Goal: Task Accomplishment & Management: Use online tool/utility

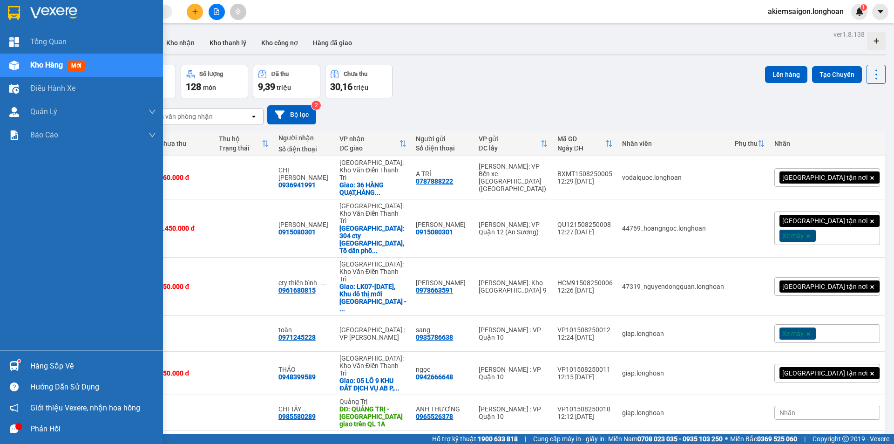
click at [15, 362] on img at bounding box center [14, 366] width 10 height 10
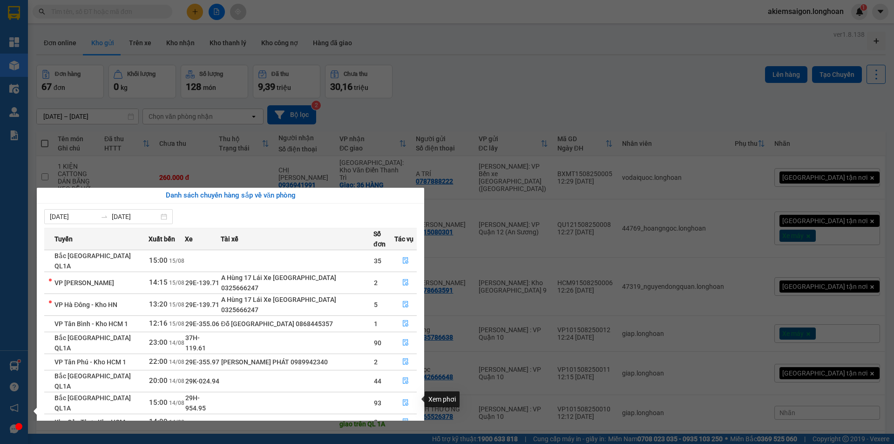
click at [405, 437] on icon "file-done" at bounding box center [405, 440] width 7 height 7
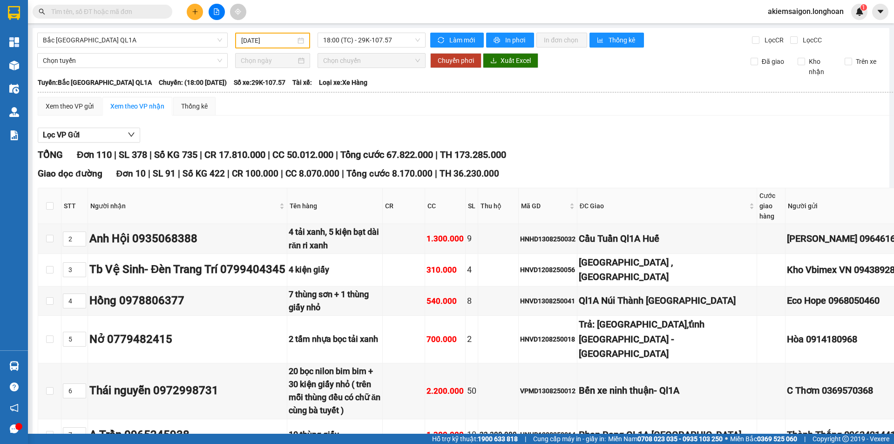
type input "[DATE]"
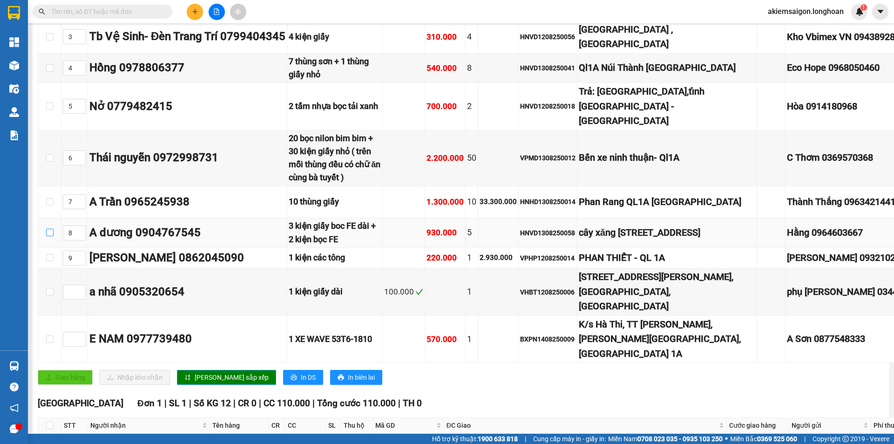
click at [47, 229] on input "checkbox" at bounding box center [49, 232] width 7 height 7
checkbox input "true"
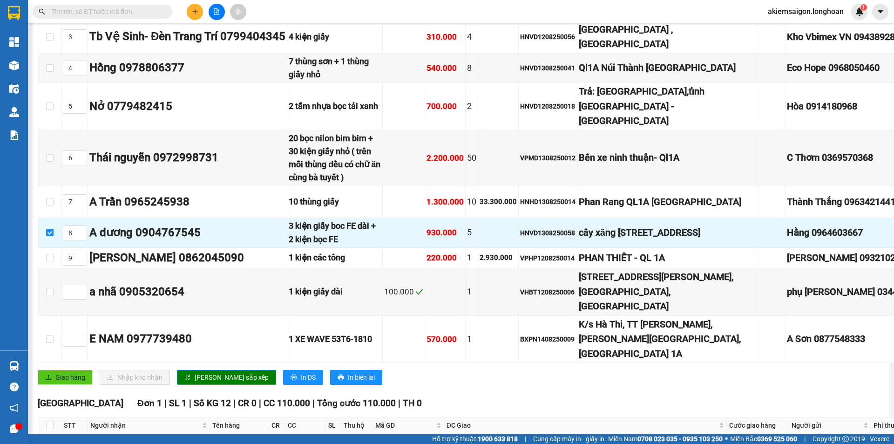
scroll to position [0, 0]
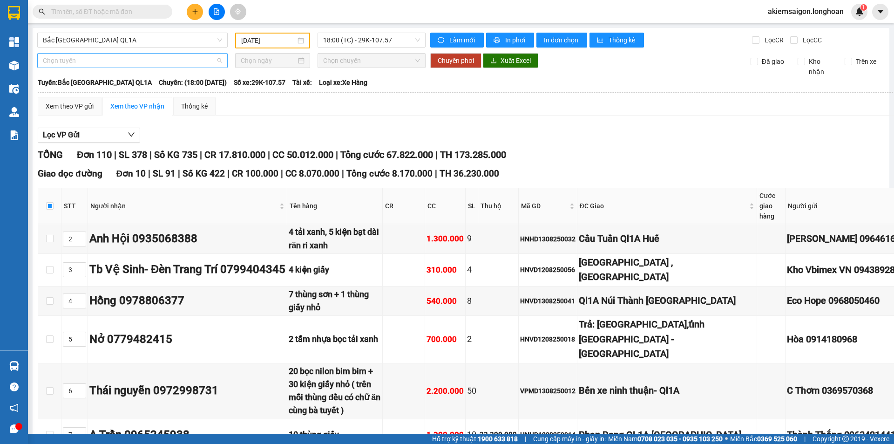
click at [87, 62] on span "Chọn tuyến" at bounding box center [132, 61] width 179 height 14
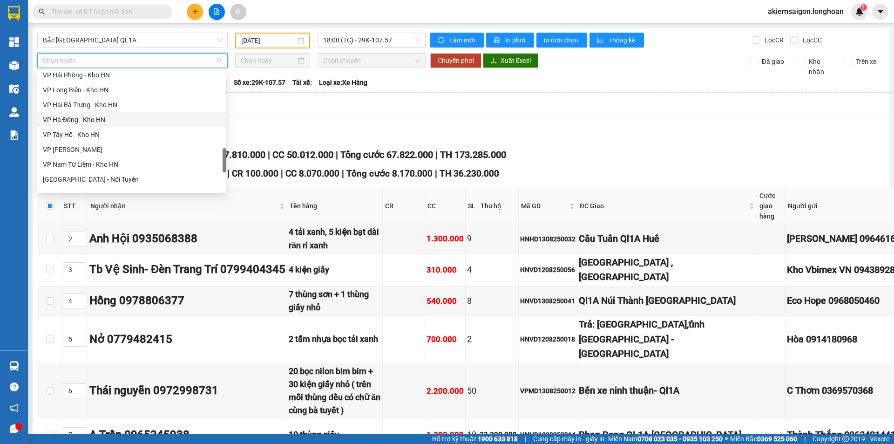
scroll to position [611, 0]
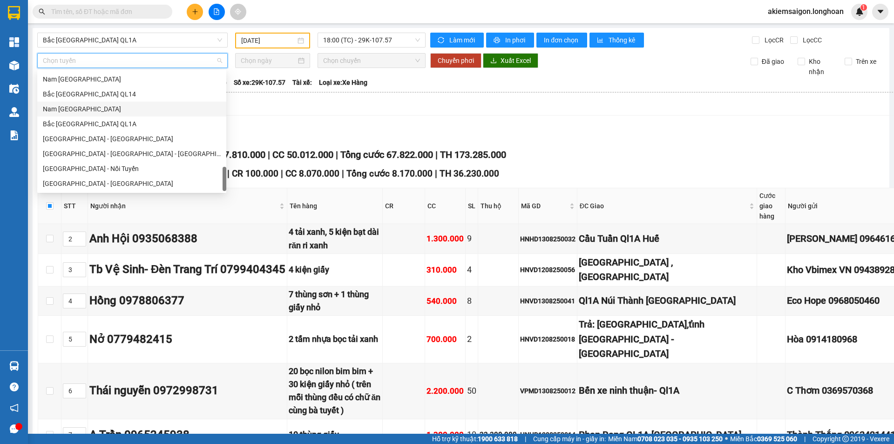
click at [94, 109] on div "Nam [GEOGRAPHIC_DATA]" at bounding box center [132, 109] width 178 height 10
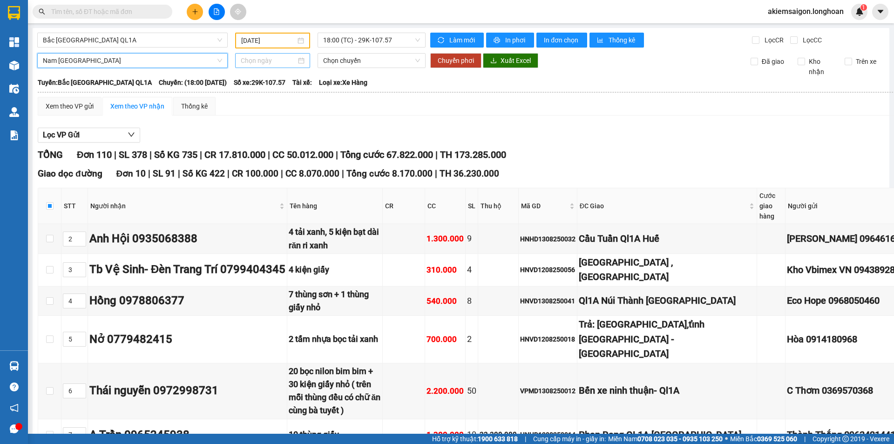
click at [263, 62] on input at bounding box center [268, 60] width 55 height 10
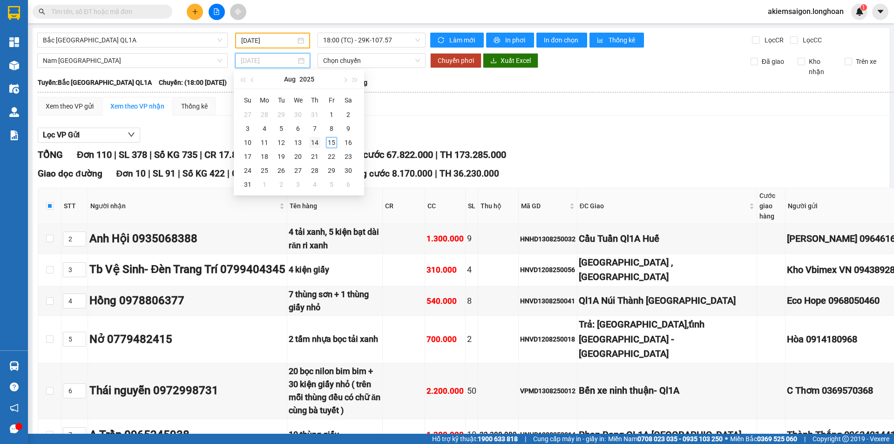
type input "[DATE]"
click at [315, 142] on div "14" at bounding box center [314, 142] width 11 height 11
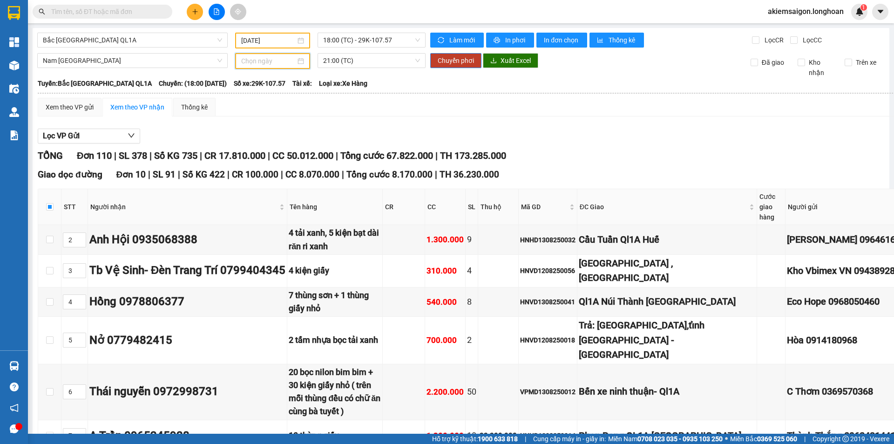
type input "[DATE]"
click at [385, 58] on span "21:00 (TC)" at bounding box center [371, 61] width 97 height 14
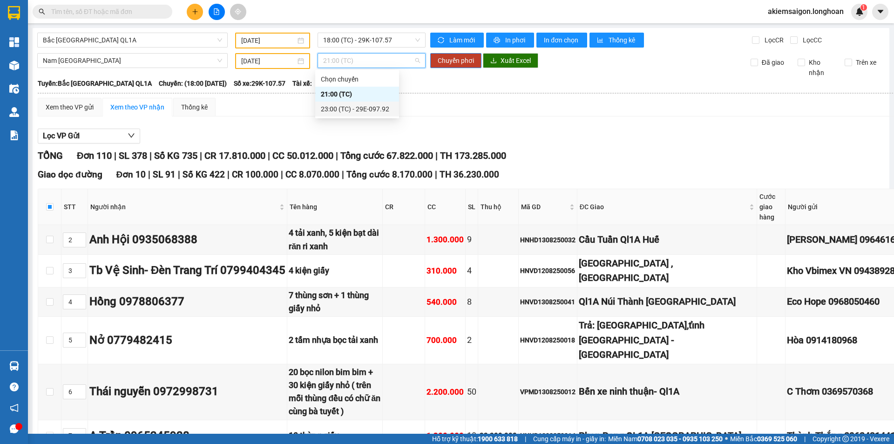
click at [377, 110] on div "23:00 (TC) - 29E-097.92" at bounding box center [357, 109] width 73 height 10
click at [450, 61] on span "Chuyển phơi" at bounding box center [456, 60] width 36 height 10
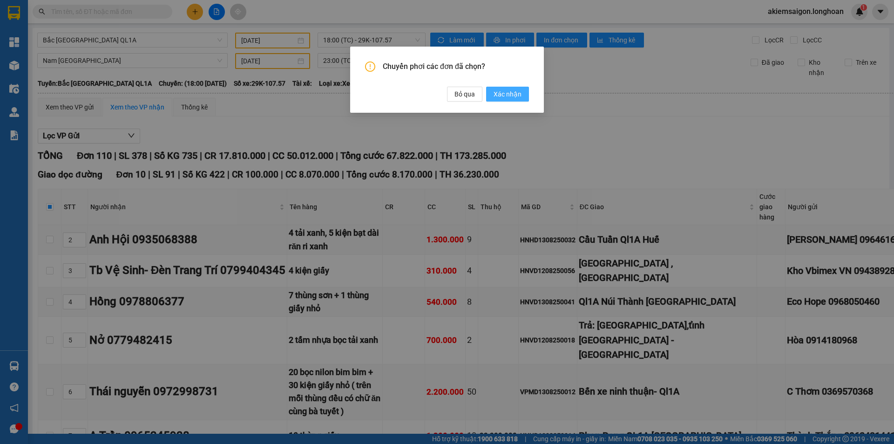
click at [509, 96] on span "Xác nhận" at bounding box center [508, 94] width 28 height 10
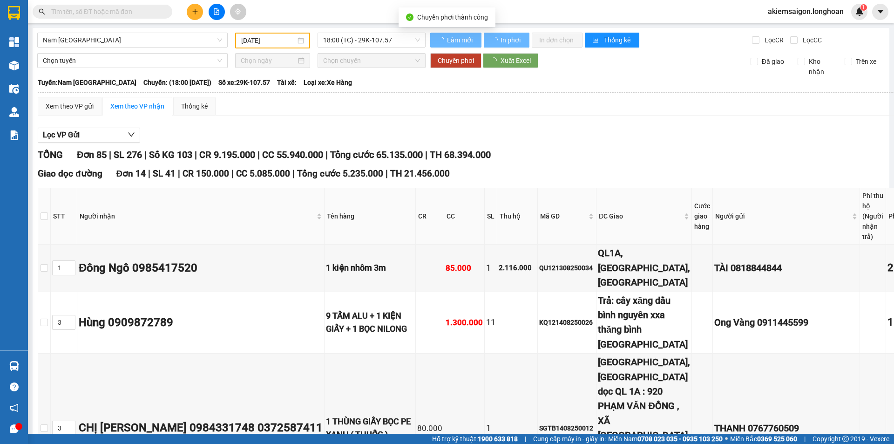
checkbox input "false"
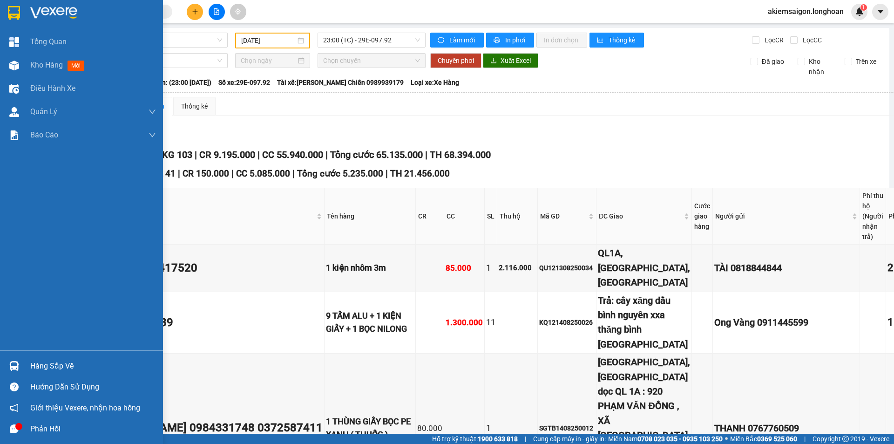
click at [8, 360] on div at bounding box center [14, 366] width 16 height 16
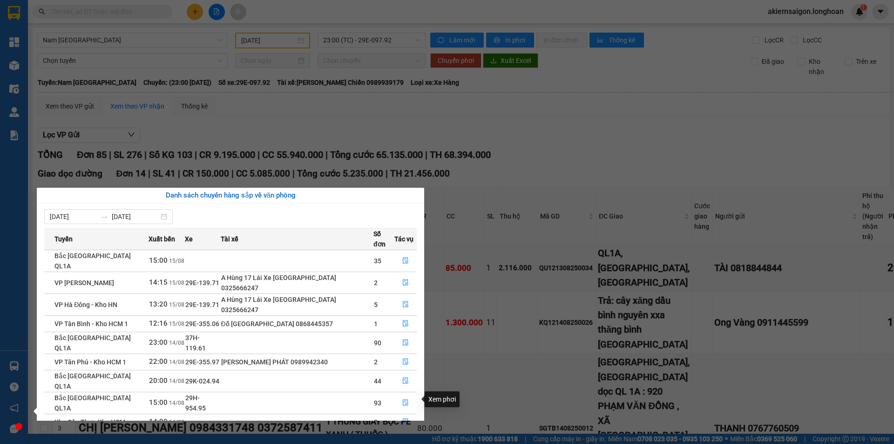
click at [402, 437] on icon "file-done" at bounding box center [405, 440] width 7 height 7
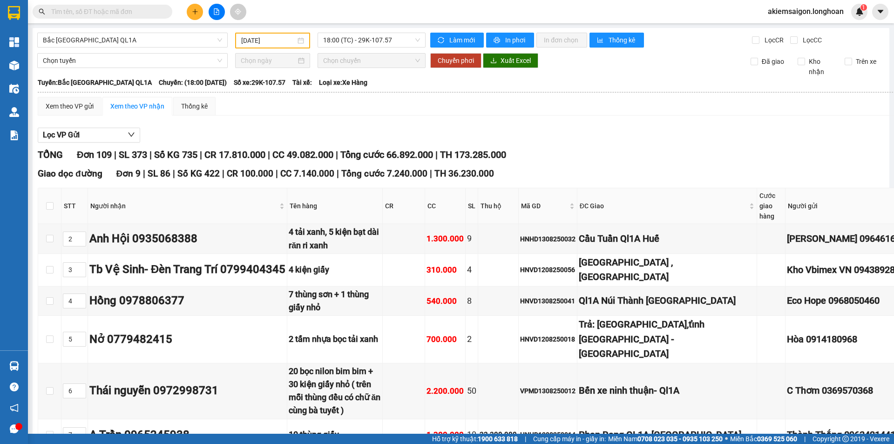
type input "[DATE]"
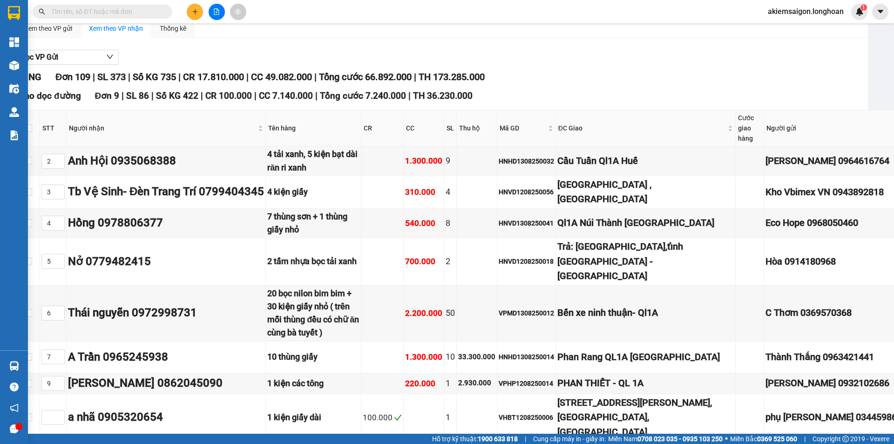
scroll to position [78, 0]
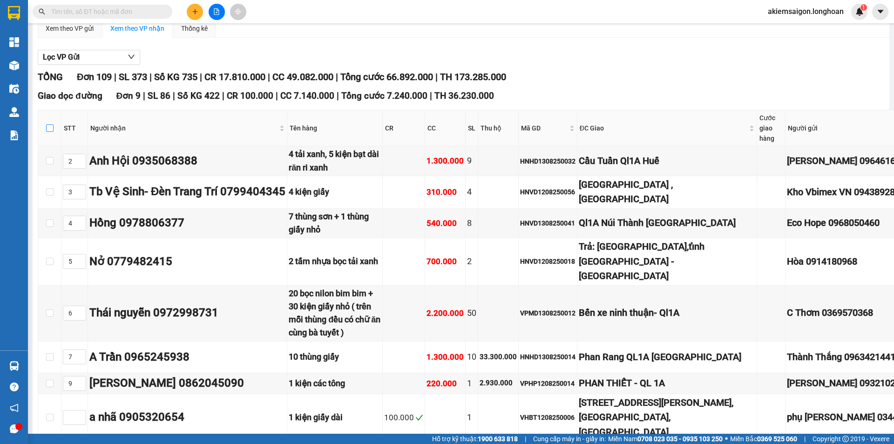
click at [51, 128] on input "checkbox" at bounding box center [49, 127] width 7 height 7
checkbox input "true"
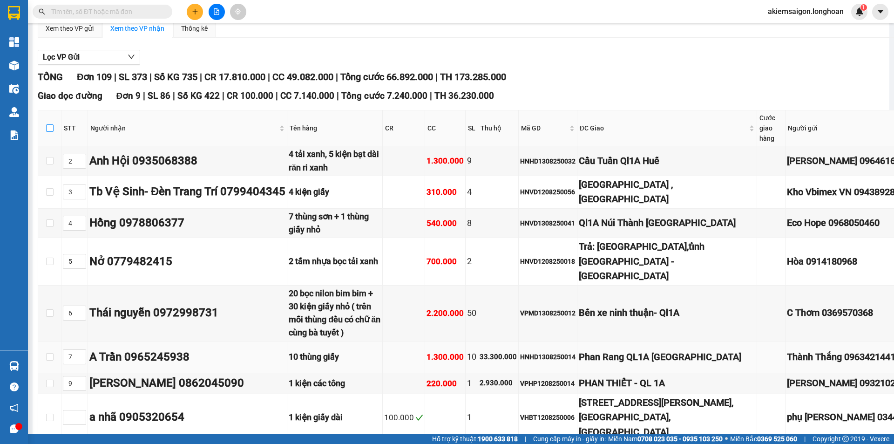
checkbox input "true"
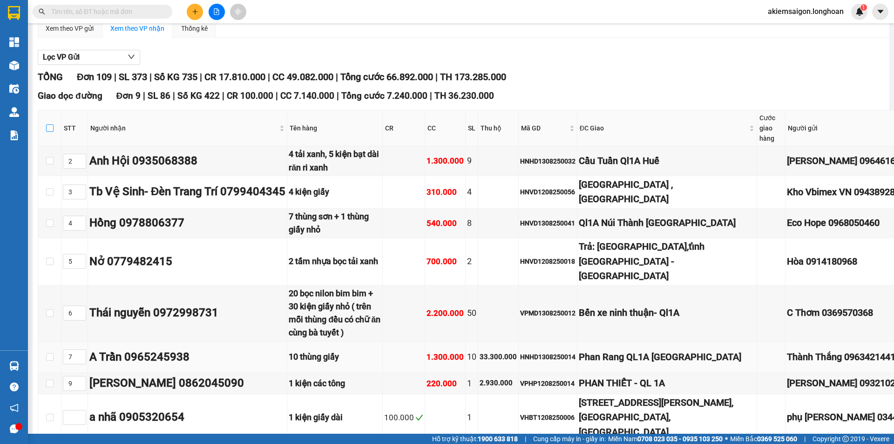
checkbox input "true"
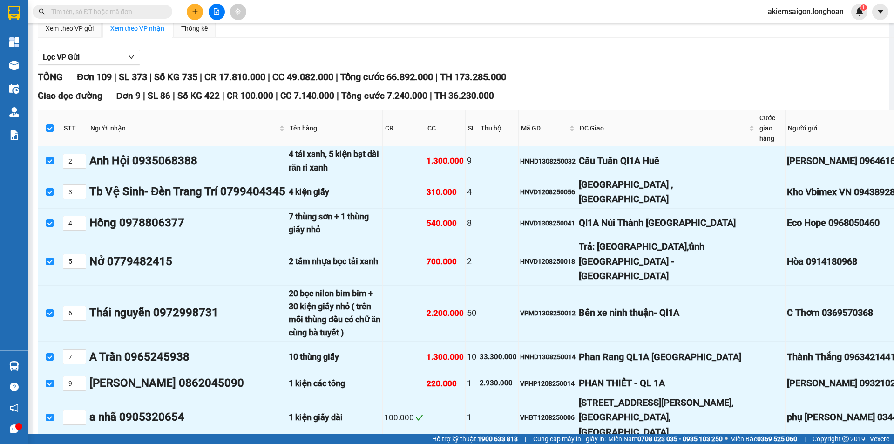
scroll to position [388, 0]
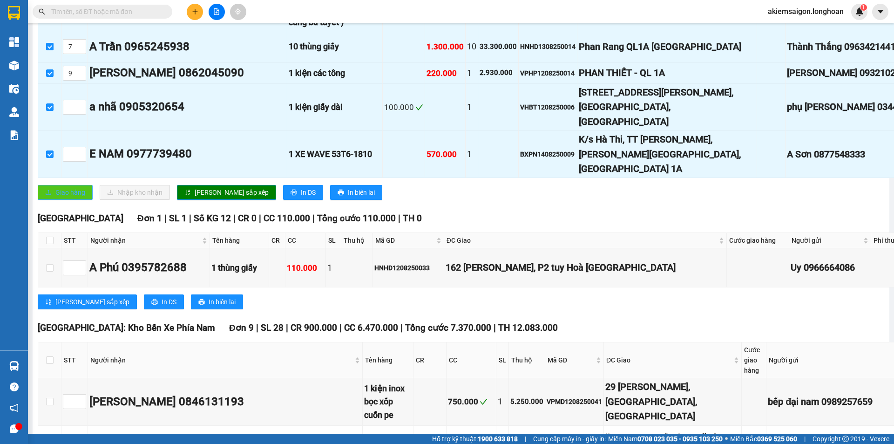
click at [54, 185] on button "Giao hàng" at bounding box center [65, 192] width 55 height 15
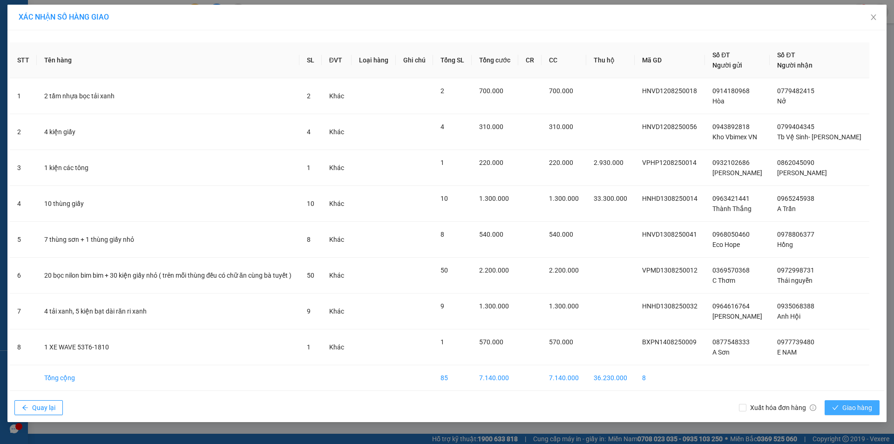
click at [846, 409] on span "Giao hàng" at bounding box center [857, 407] width 30 height 10
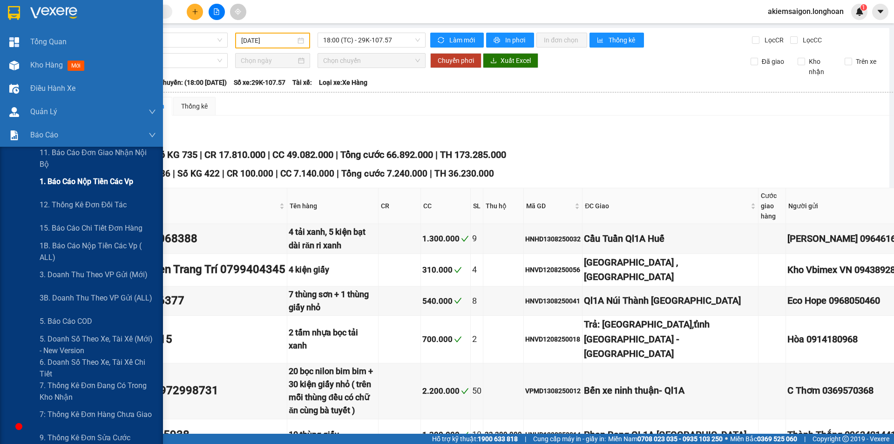
click at [41, 184] on span "1. Báo cáo nộp tiền các vp" at bounding box center [87, 182] width 94 height 12
